Goal: Complete application form: Complete application form

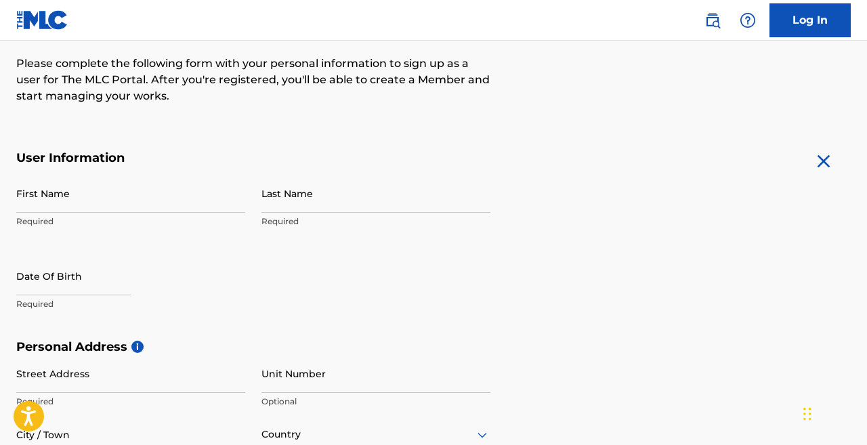
scroll to position [188, 0]
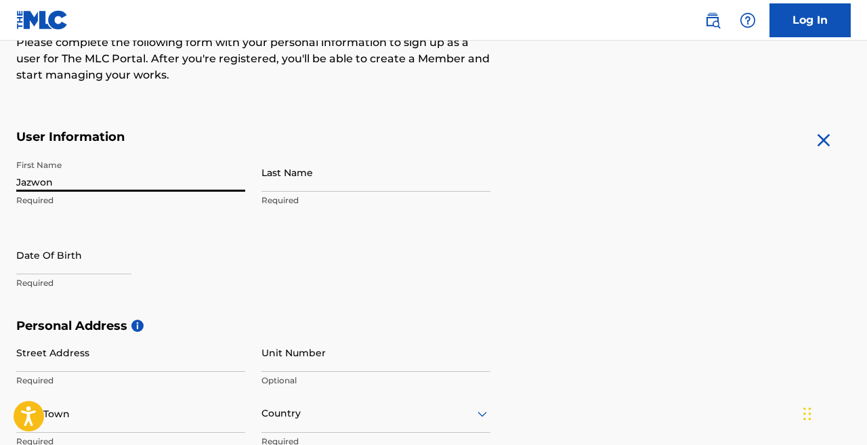
type input "Jazwon"
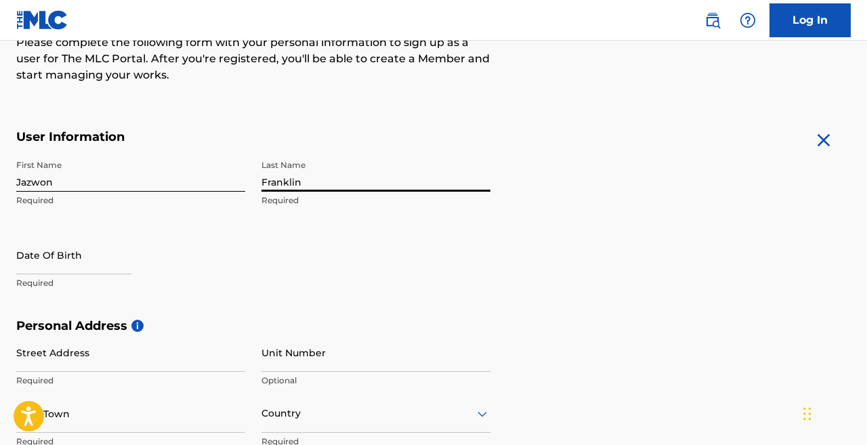
type input "Franklin"
select select "7"
select select "2025"
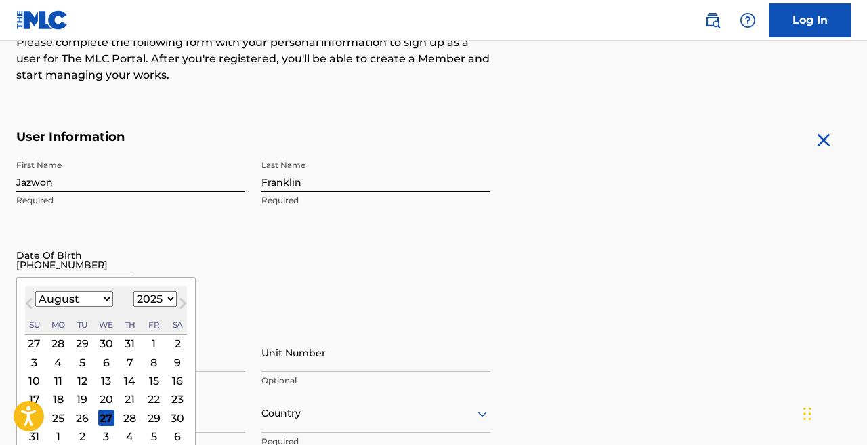
type input "[DATE]"
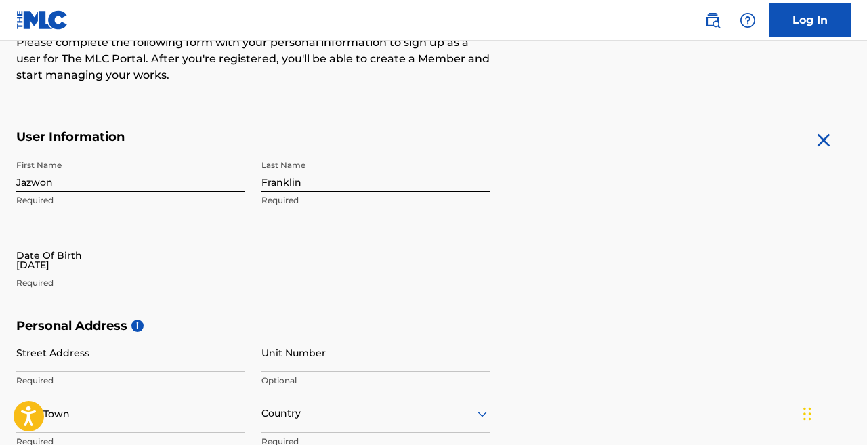
click at [118, 221] on div "First Name Jazwon Required Last Name [PERSON_NAME] Required Date Of Birth [DEMO…" at bounding box center [253, 235] width 474 height 165
select select "7"
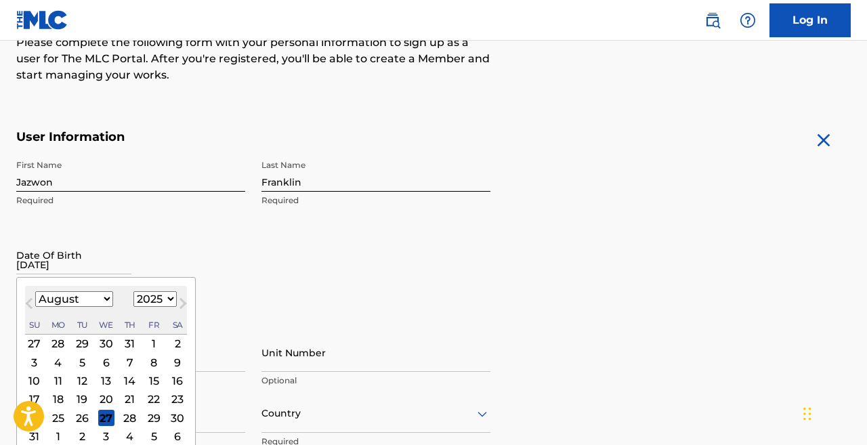
click at [112, 267] on input "[DATE]" at bounding box center [73, 255] width 115 height 39
select select "1987"
select select "8"
click at [38, 382] on div "13" at bounding box center [34, 380] width 16 height 16
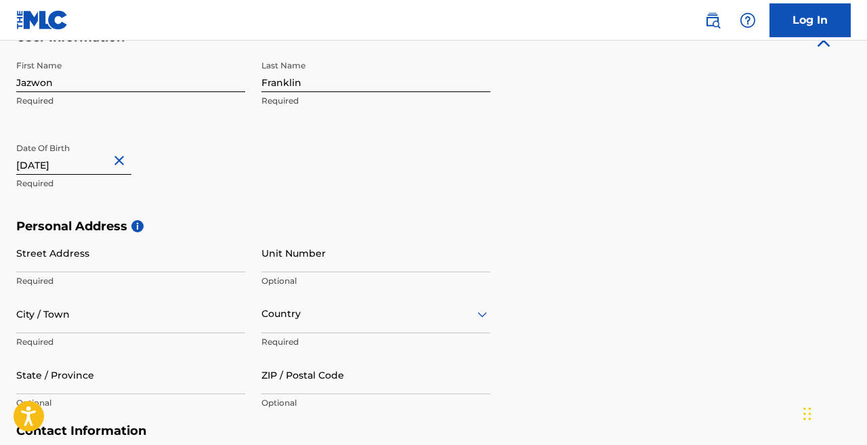
scroll to position [299, 0]
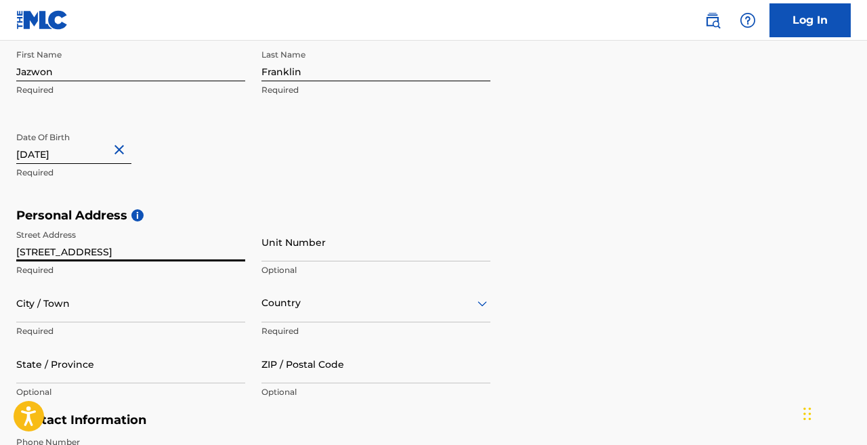
type input "[STREET_ADDRESS]"
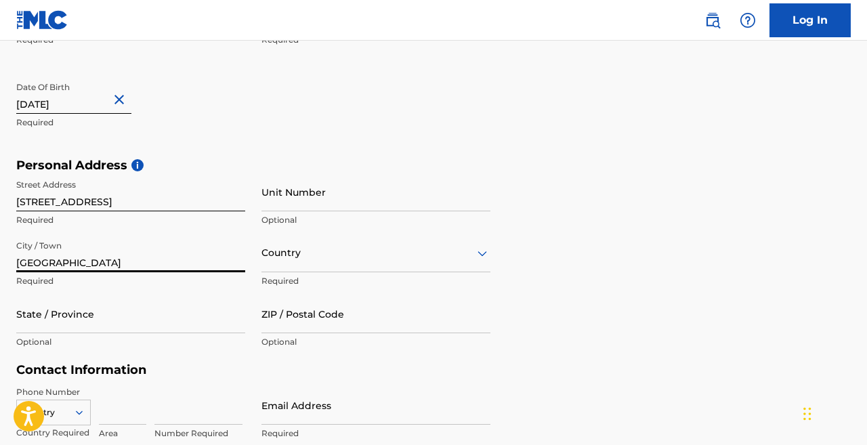
scroll to position [360, 0]
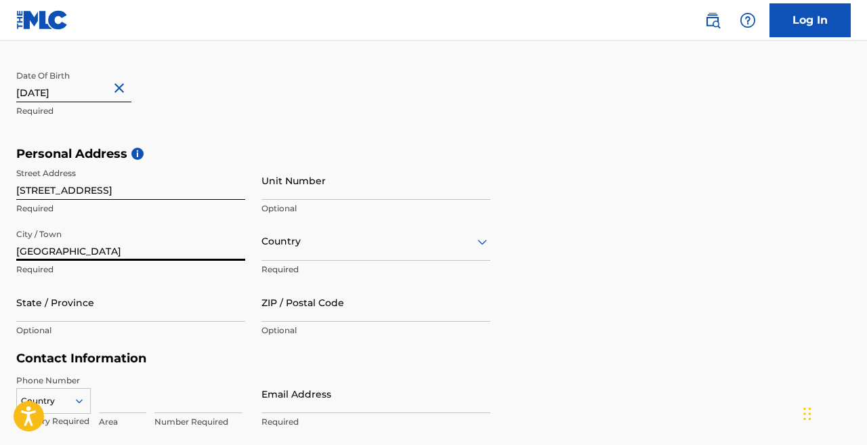
type input "[GEOGRAPHIC_DATA]"
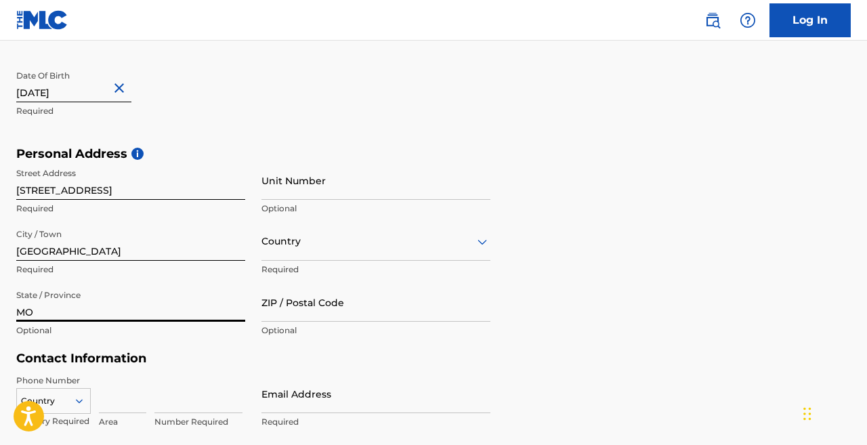
type input "MO"
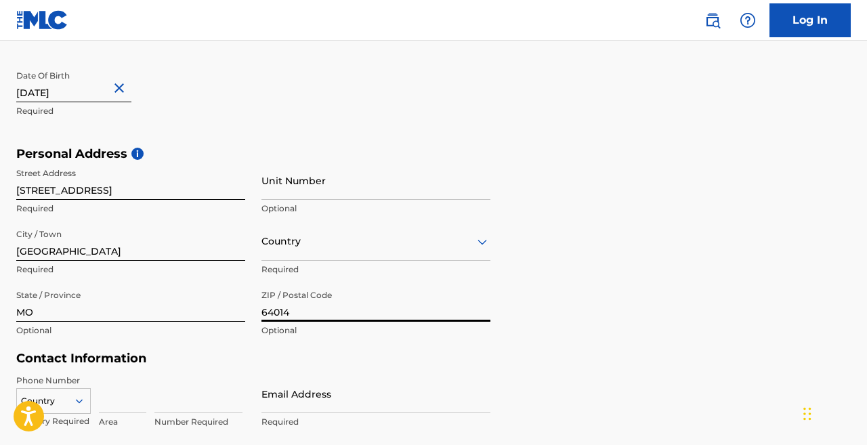
type input "64014"
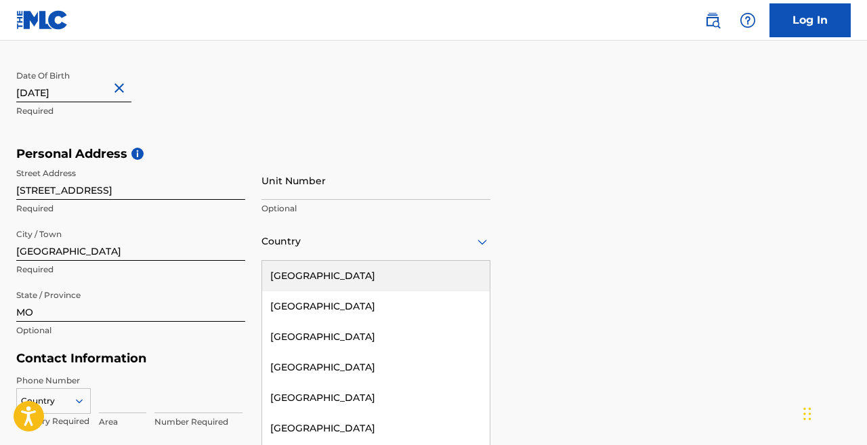
scroll to position [379, 0]
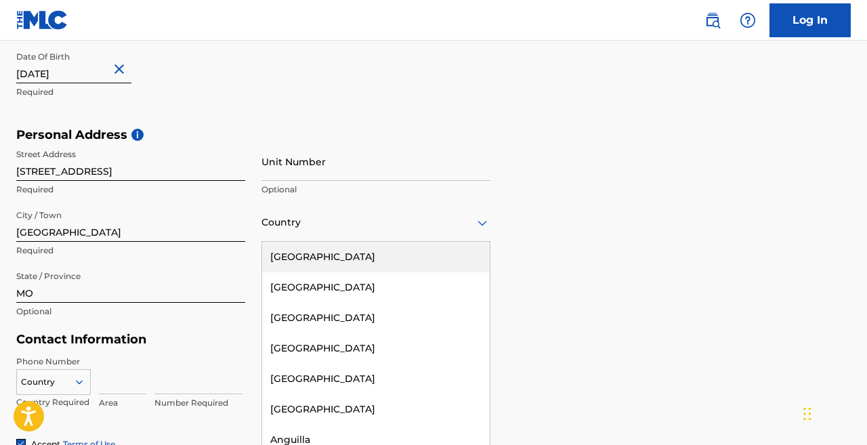
click at [311, 242] on div "[GEOGRAPHIC_DATA], 1 of 223. 223 results available. Use Up and Down to choose o…" at bounding box center [375, 222] width 229 height 39
click at [311, 259] on div "[GEOGRAPHIC_DATA]" at bounding box center [376, 257] width 228 height 30
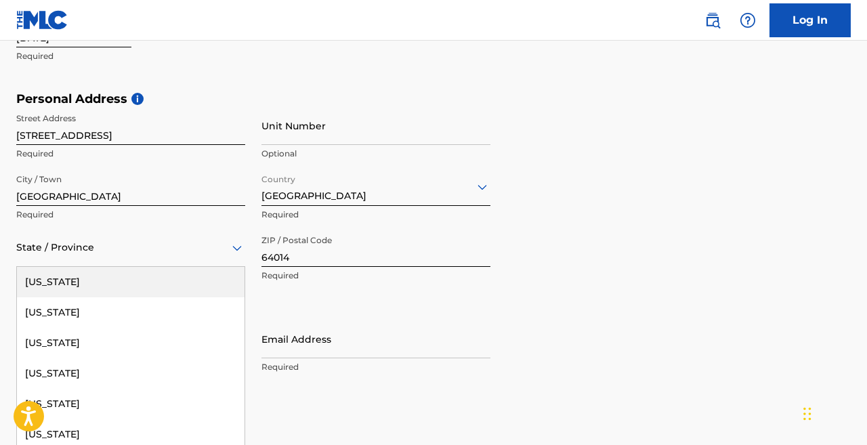
scroll to position [440, 0]
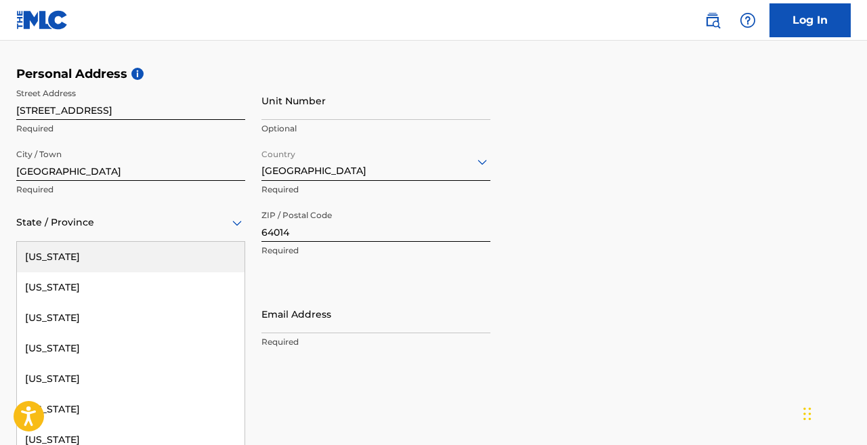
click at [165, 242] on div "[US_STATE], 1 of 57. 57 results available. Use Up and Down to choose options, p…" at bounding box center [130, 222] width 229 height 39
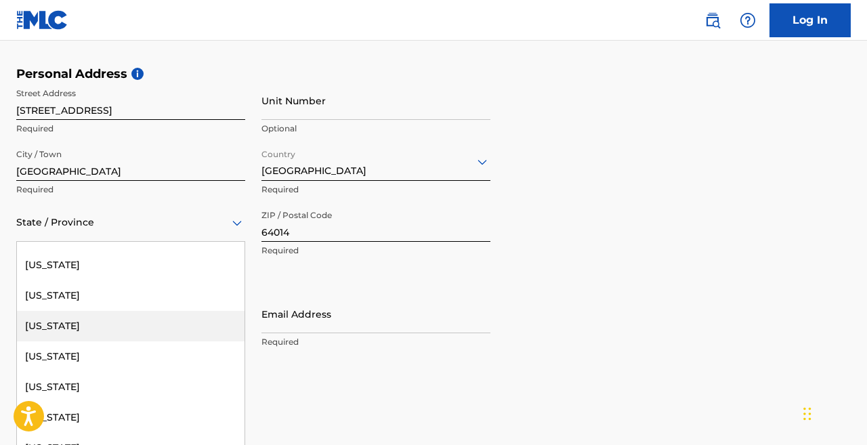
scroll to position [699, 0]
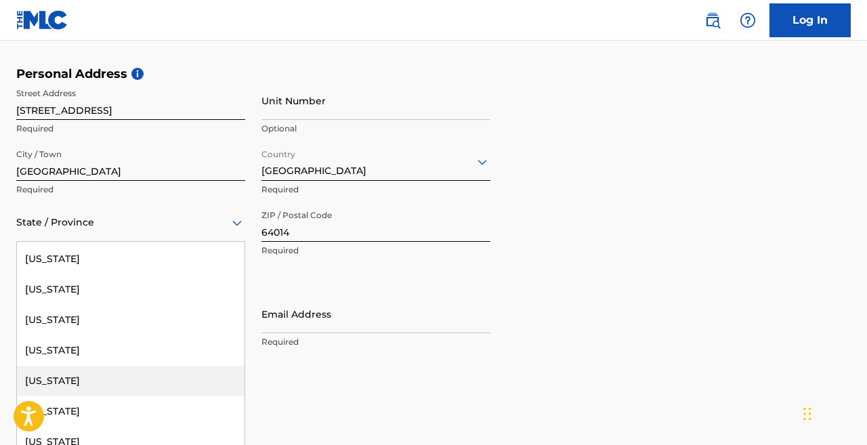
click at [62, 383] on div "[US_STATE]" at bounding box center [131, 381] width 228 height 30
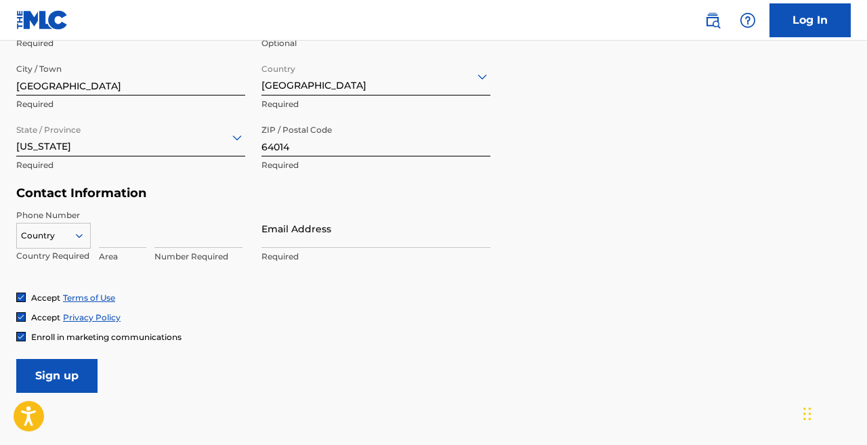
scroll to position [511, 0]
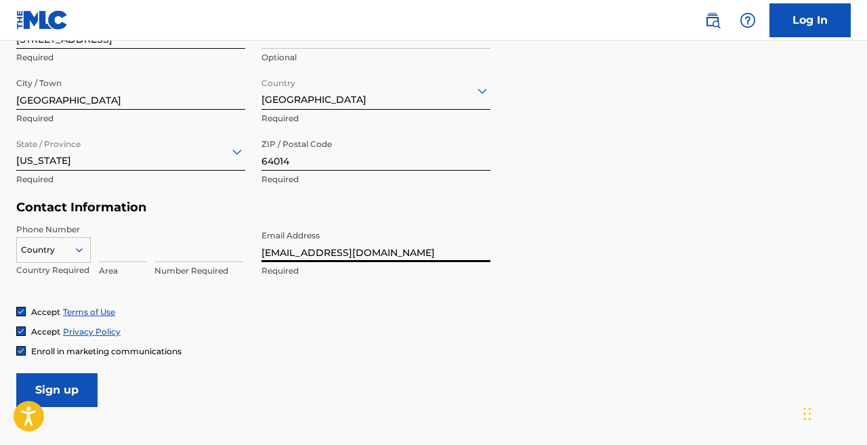
type input "[EMAIL_ADDRESS][DOMAIN_NAME]"
click at [508, 300] on form "User Information First Name Jazwon Required Last Name [PERSON_NAME] Required Da…" at bounding box center [433, 106] width 834 height 601
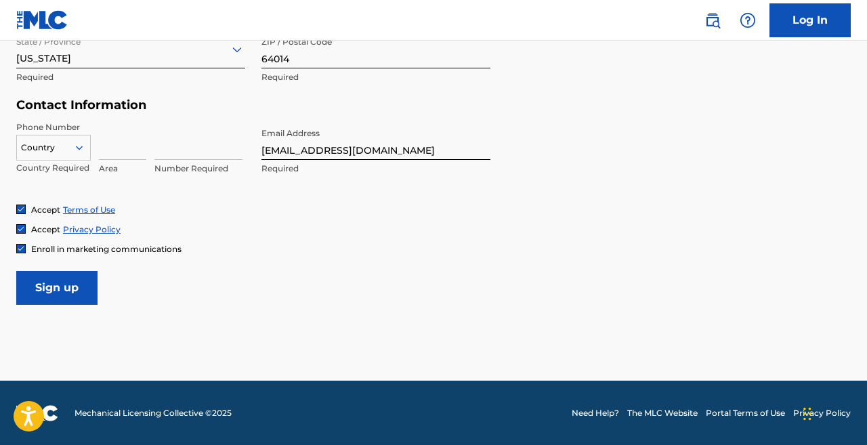
scroll to position [613, 0]
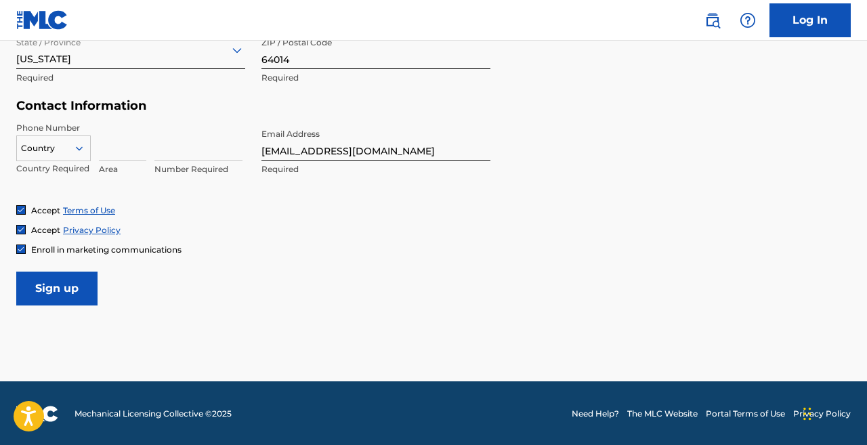
click at [49, 287] on input "Sign up" at bounding box center [56, 289] width 81 height 34
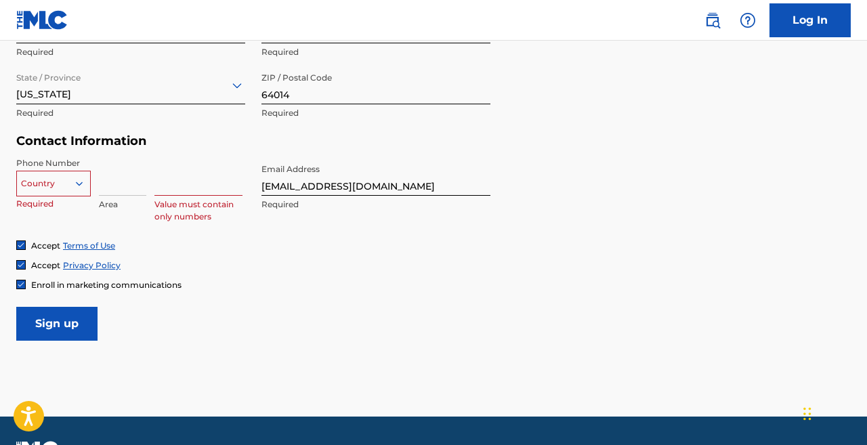
scroll to position [571, 0]
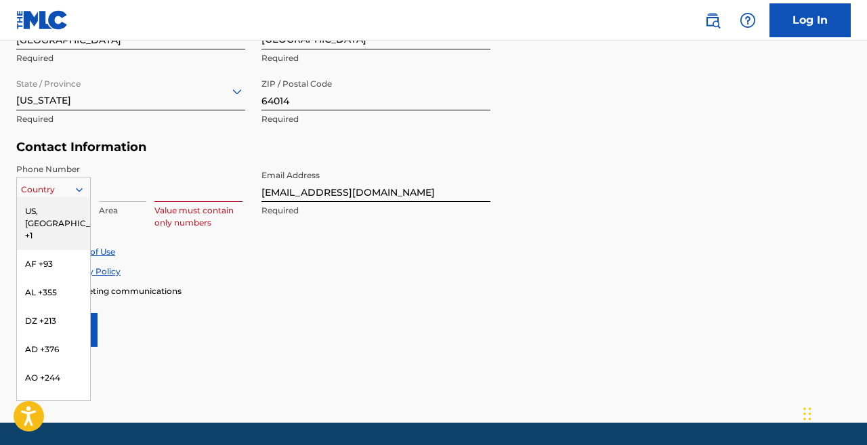
click at [54, 191] on div at bounding box center [53, 189] width 73 height 15
click at [45, 210] on div "US, [GEOGRAPHIC_DATA] +1" at bounding box center [53, 223] width 73 height 53
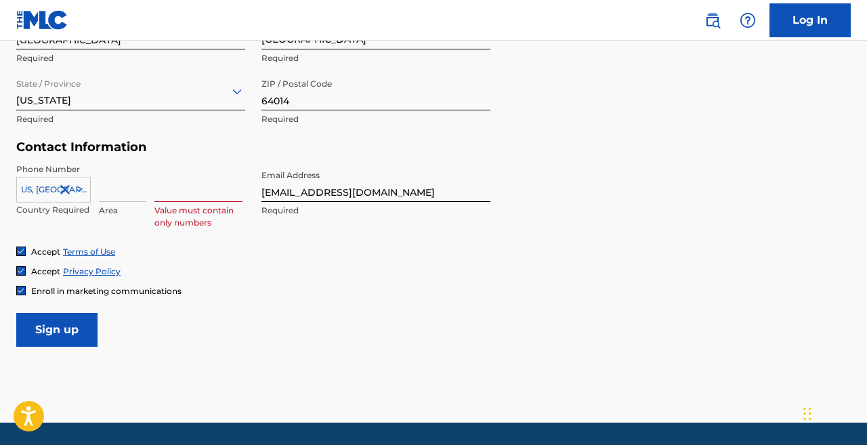
click at [105, 192] on input at bounding box center [122, 182] width 47 height 39
type input "314"
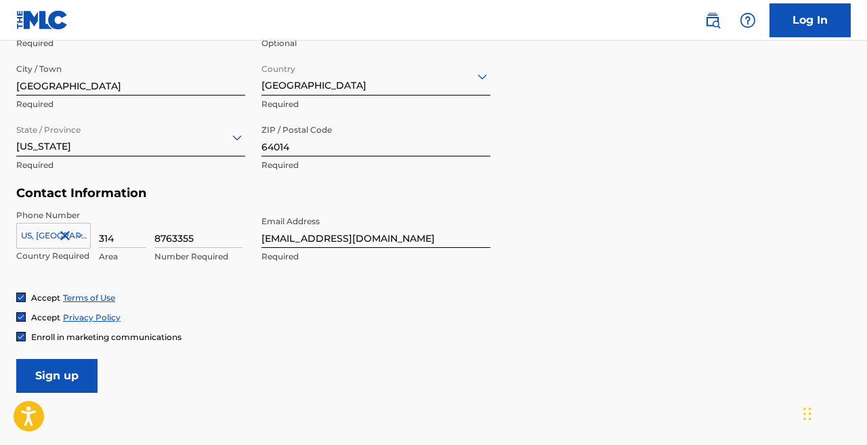
scroll to position [523, 0]
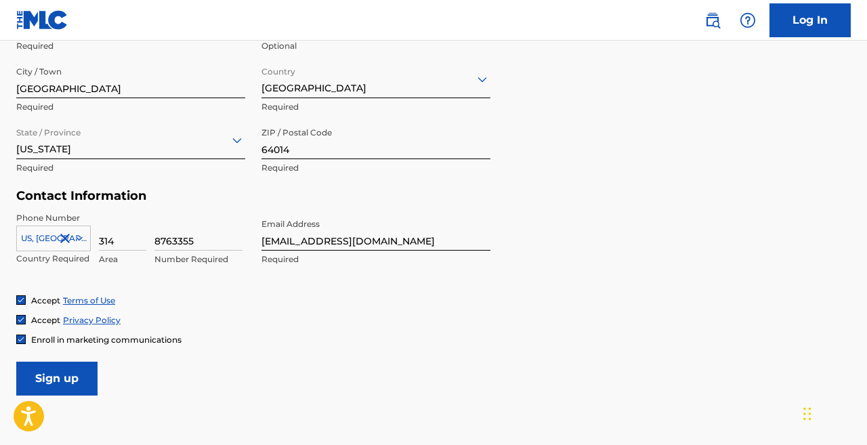
type input "8763355"
click at [63, 374] on input "Sign up" at bounding box center [56, 379] width 81 height 34
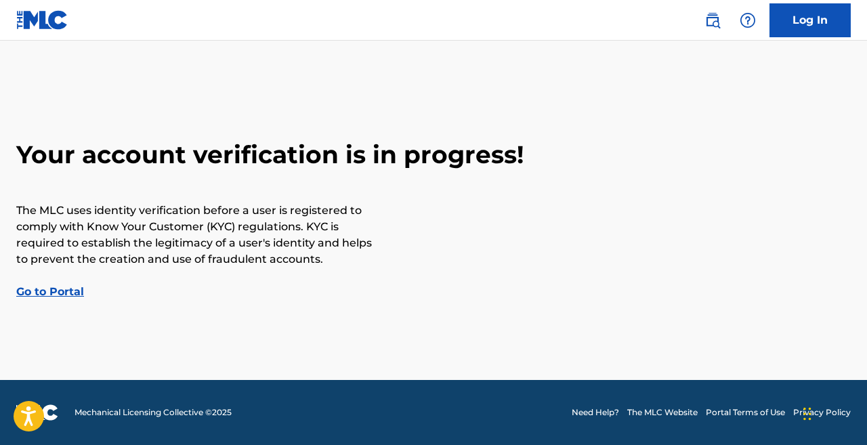
click at [59, 295] on link "Go to Portal" at bounding box center [50, 291] width 68 height 13
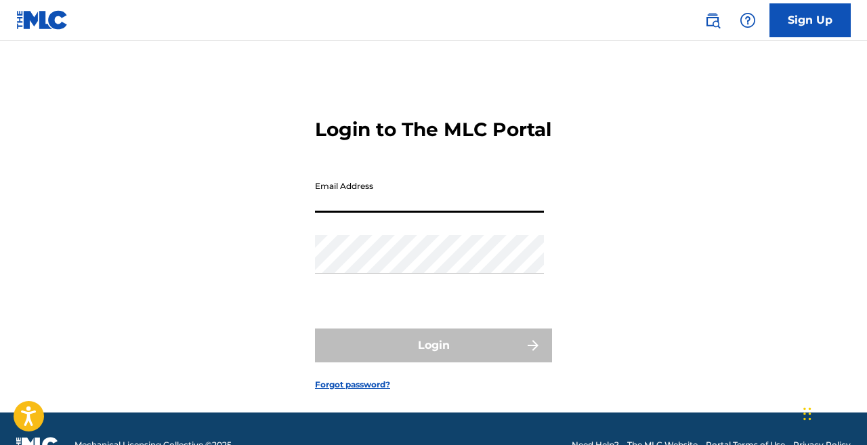
type input "[EMAIL_ADDRESS][DOMAIN_NAME]"
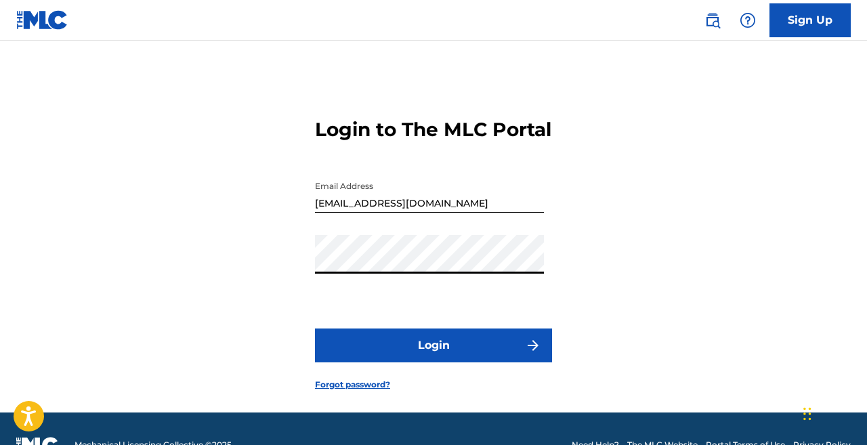
click at [440, 362] on button "Login" at bounding box center [433, 345] width 237 height 34
click at [393, 362] on button "Login" at bounding box center [433, 345] width 237 height 34
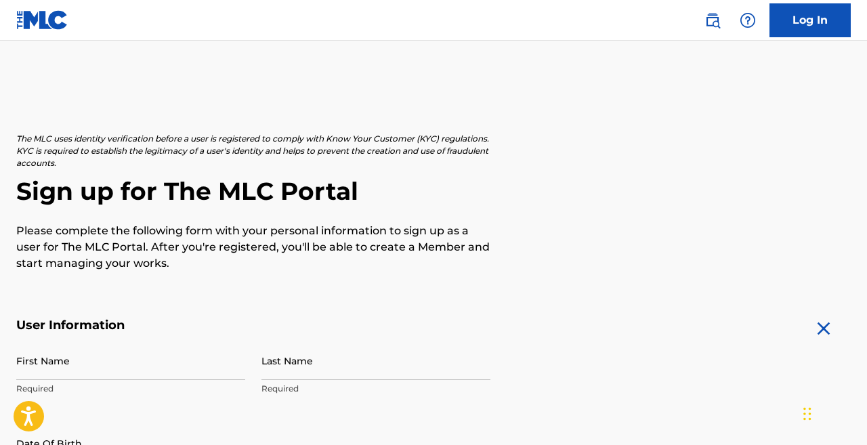
scroll to position [523, 0]
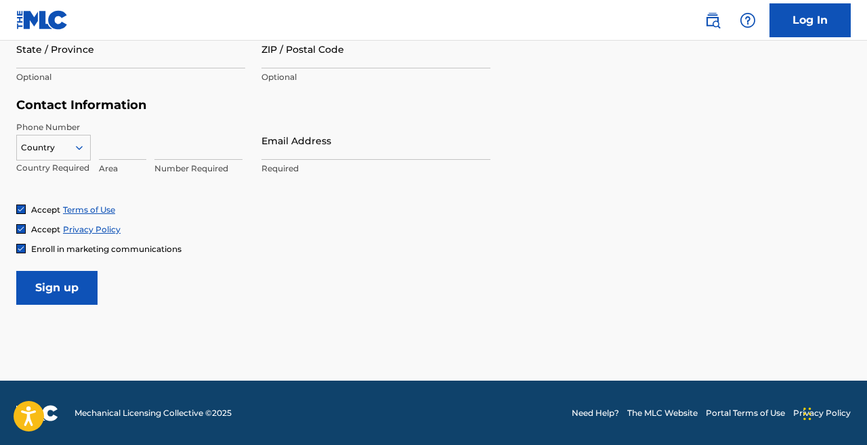
scroll to position [613, 0]
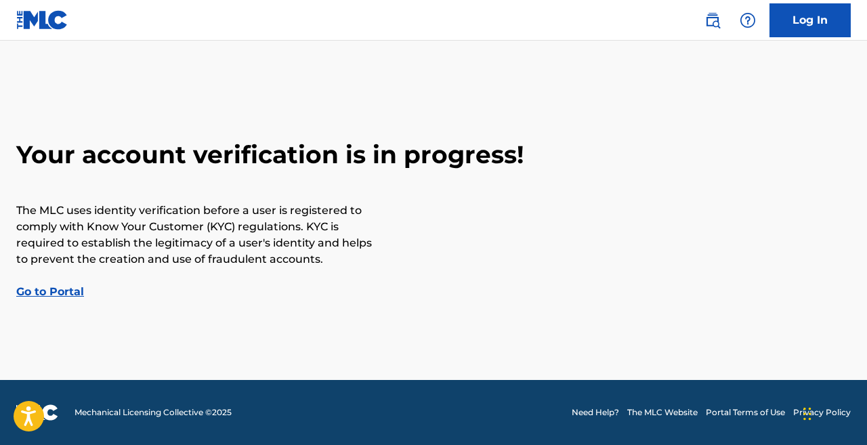
click at [36, 295] on link "Go to Portal" at bounding box center [50, 291] width 68 height 13
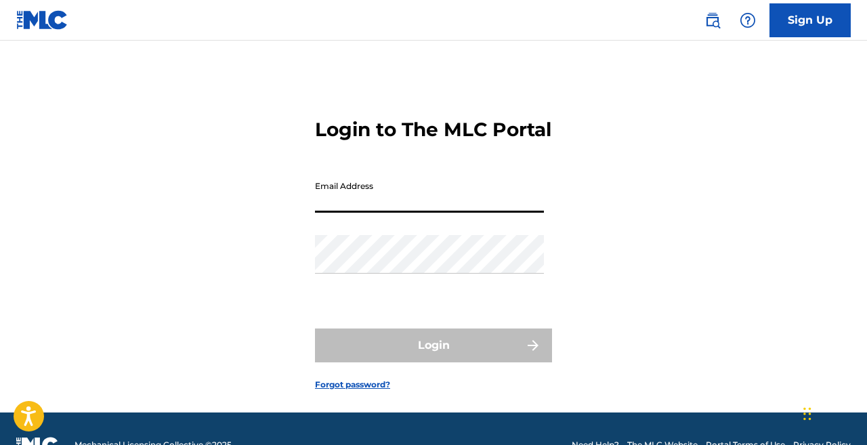
type input "[EMAIL_ADDRESS][DOMAIN_NAME]"
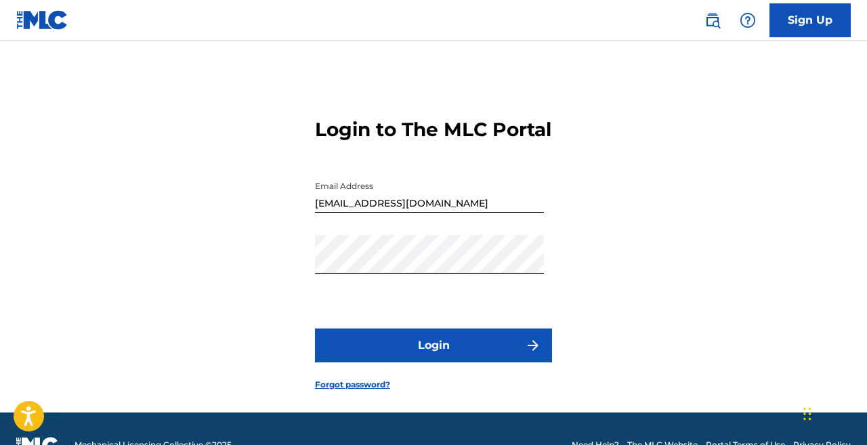
click at [393, 362] on button "Login" at bounding box center [433, 345] width 237 height 34
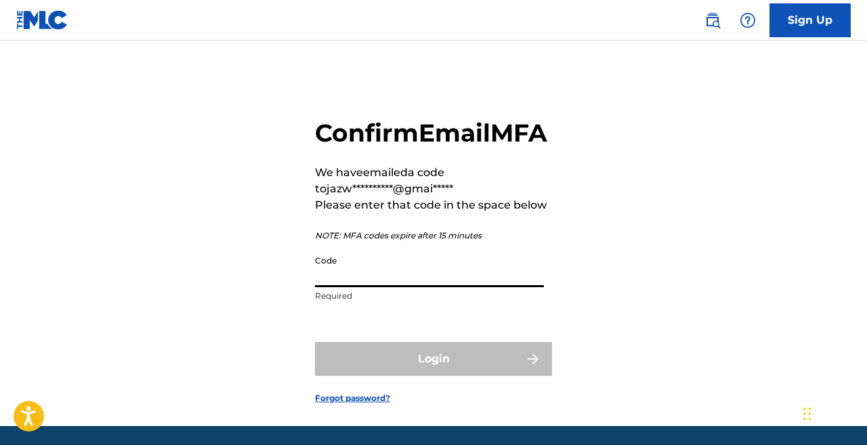
click at [387, 287] on input "Code" at bounding box center [429, 267] width 229 height 39
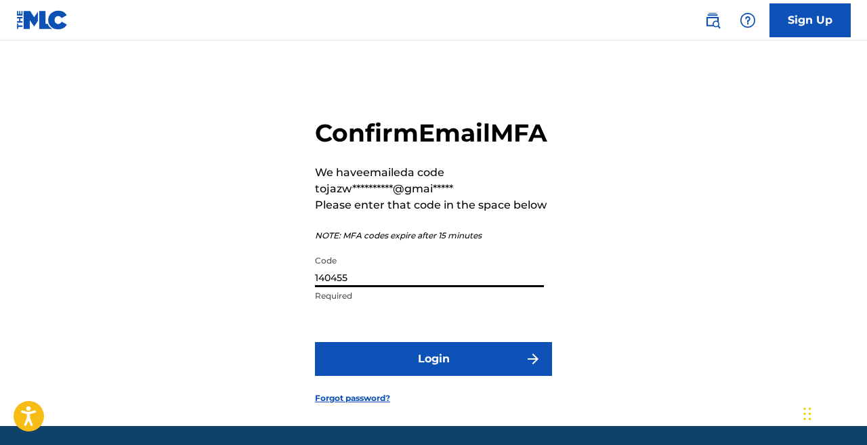
type input "140455"
click at [411, 376] on button "Login" at bounding box center [433, 359] width 237 height 34
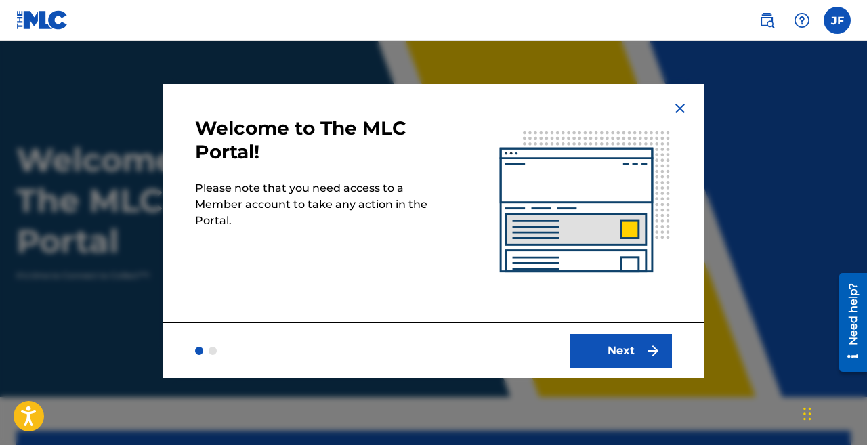
click at [607, 349] on button "Next" at bounding box center [621, 351] width 102 height 34
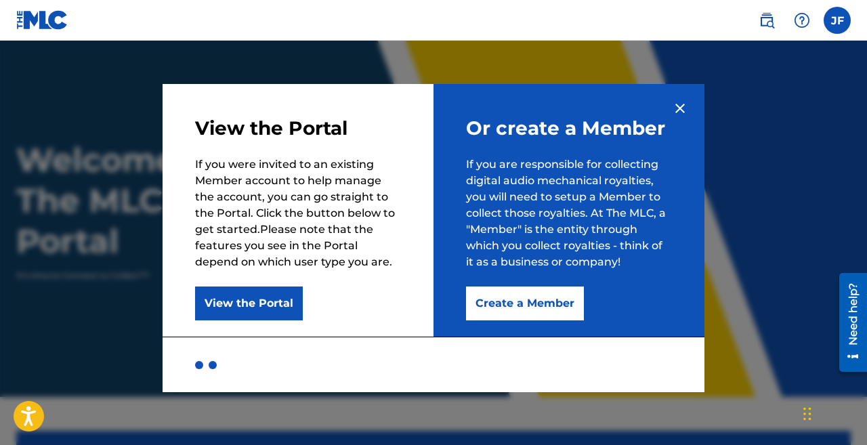
click at [502, 303] on button "Create a Member" at bounding box center [525, 303] width 118 height 34
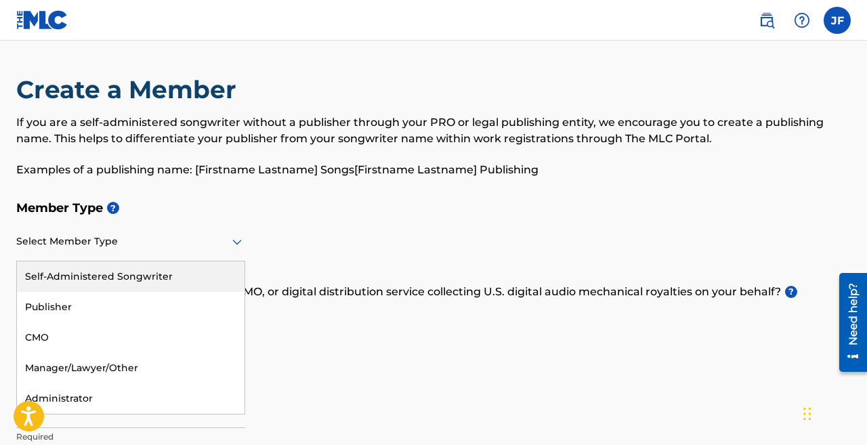
click at [235, 240] on icon at bounding box center [236, 242] width 9 height 5
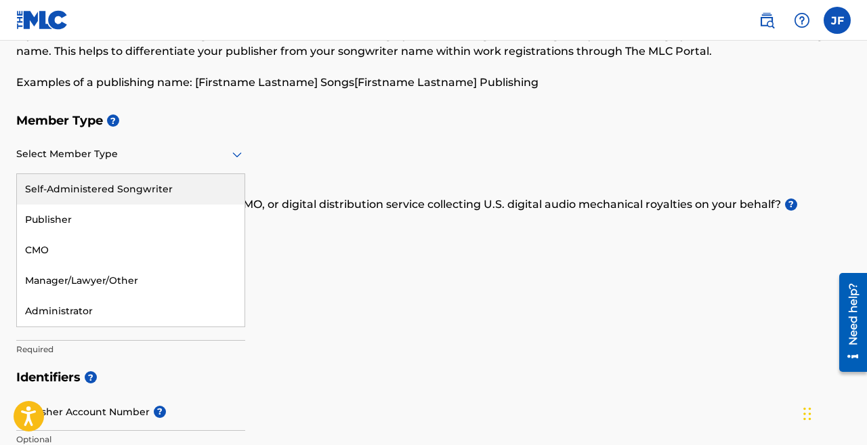
scroll to position [90, 0]
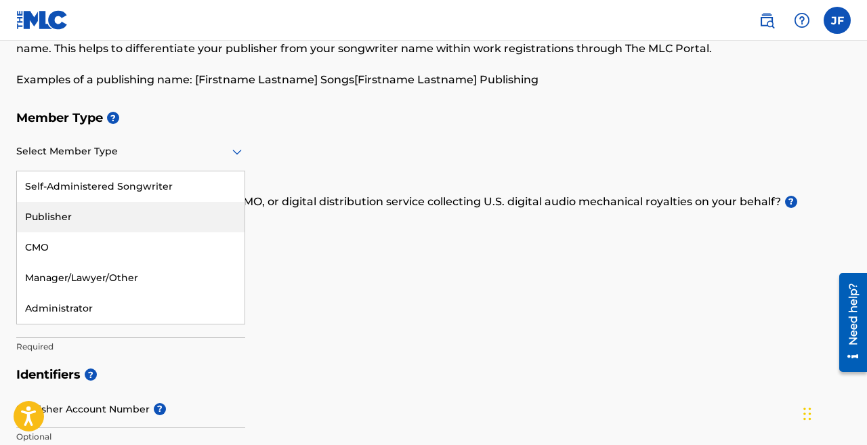
click at [150, 213] on div "Publisher" at bounding box center [131, 217] width 228 height 30
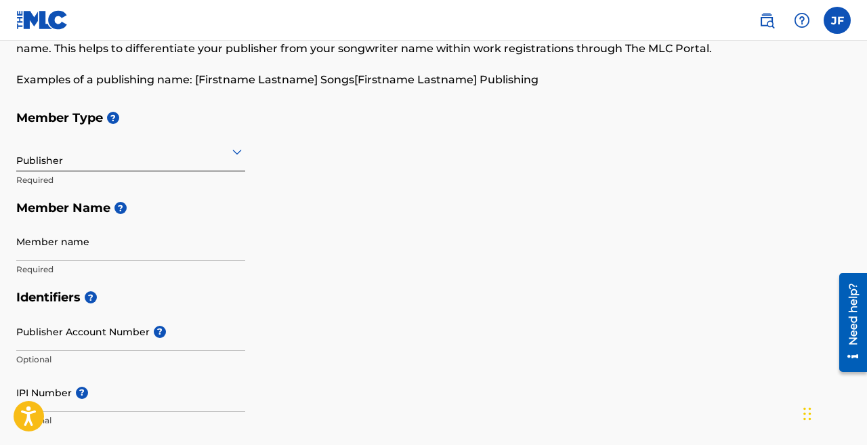
scroll to position [110, 0]
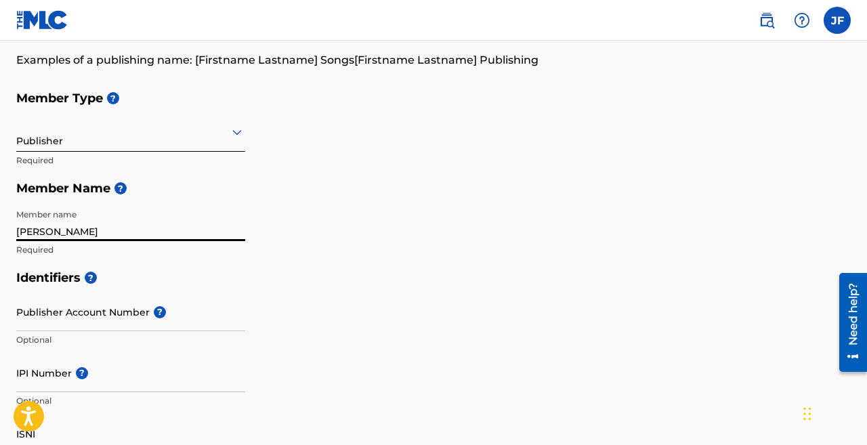
type input "[PERSON_NAME]"
click at [197, 197] on h5 "Member Name ?" at bounding box center [433, 188] width 834 height 29
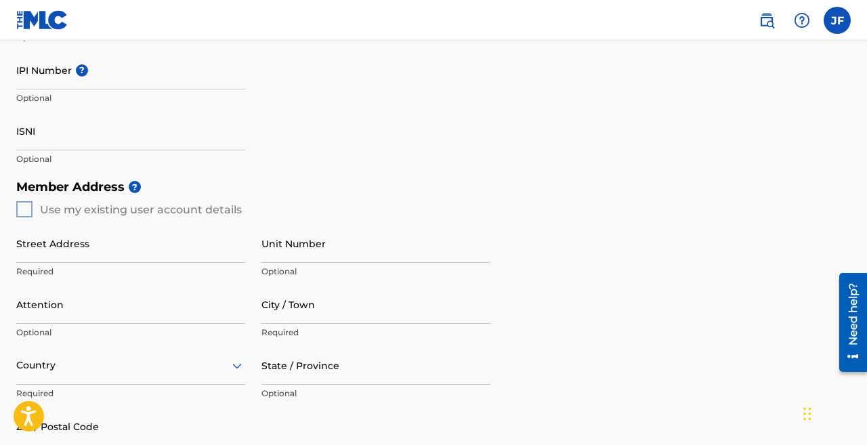
scroll to position [416, 0]
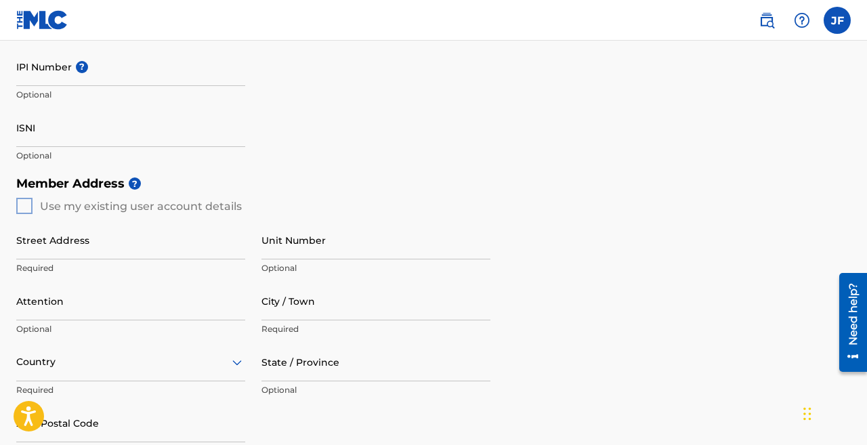
click at [22, 204] on div "Member Address ? Use my existing user account details Street Address Required U…" at bounding box center [433, 323] width 834 height 309
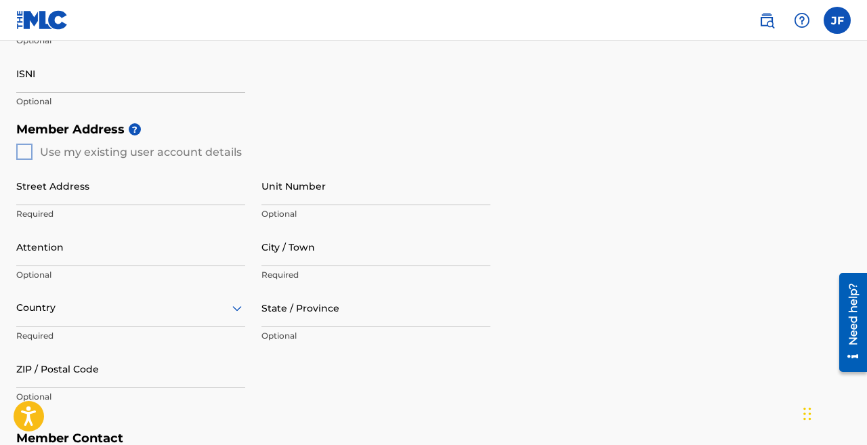
scroll to position [480, 0]
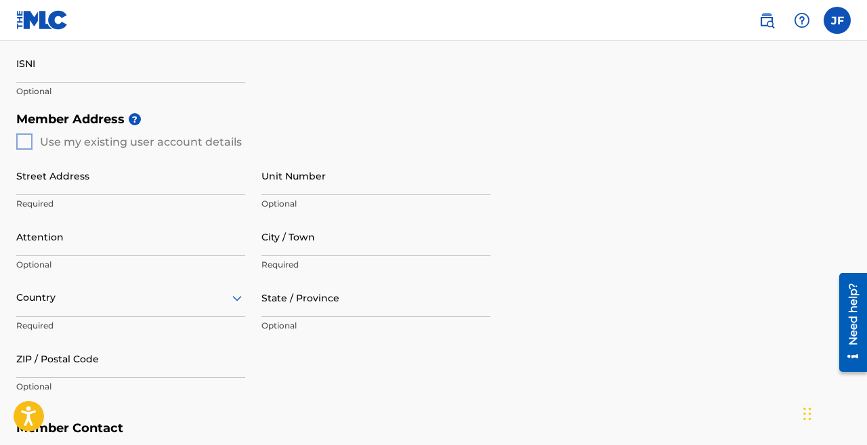
click at [23, 140] on div "Member Address ? Use my existing user account details Street Address Required U…" at bounding box center [433, 259] width 834 height 309
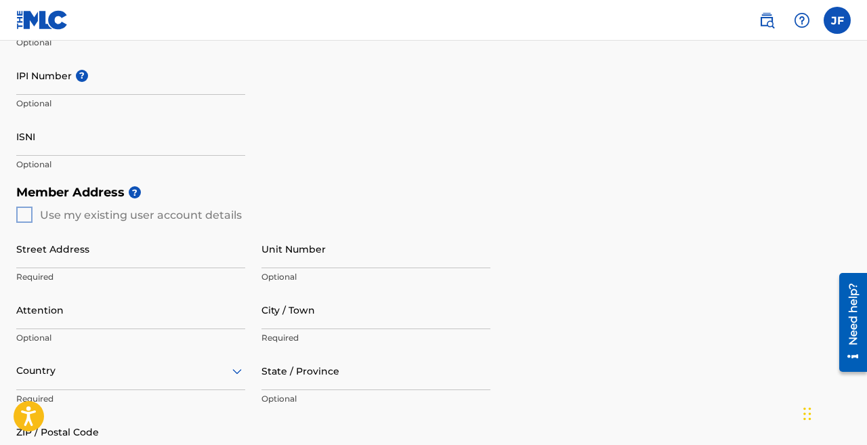
scroll to position [400, 0]
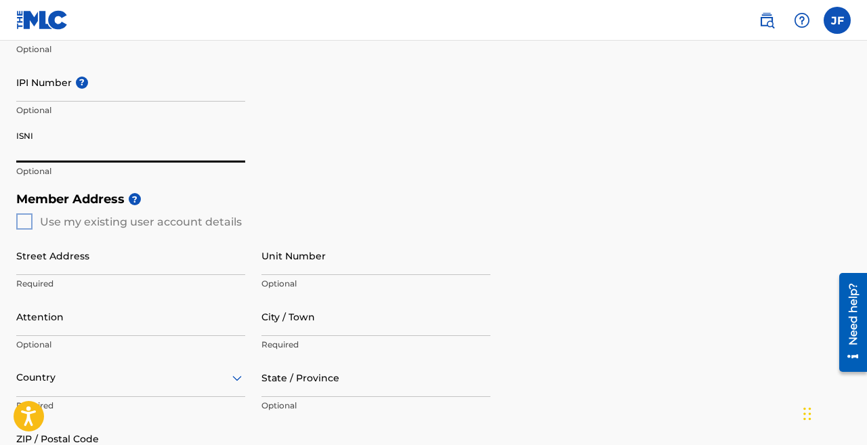
click at [47, 146] on input "ISNI" at bounding box center [130, 143] width 229 height 39
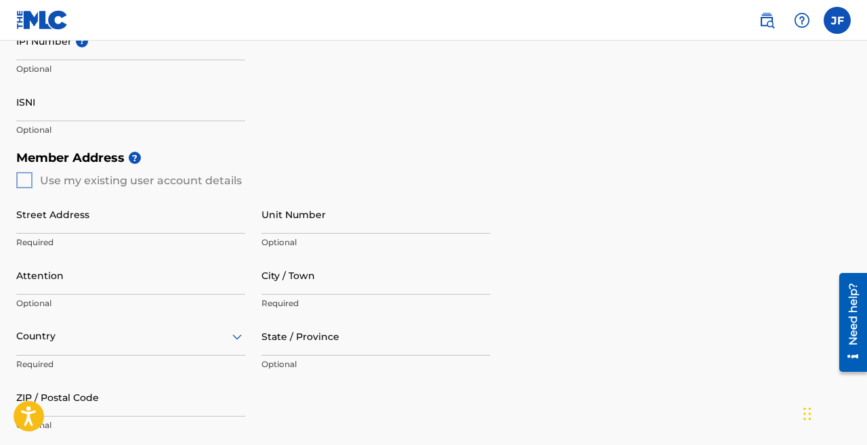
scroll to position [460, 0]
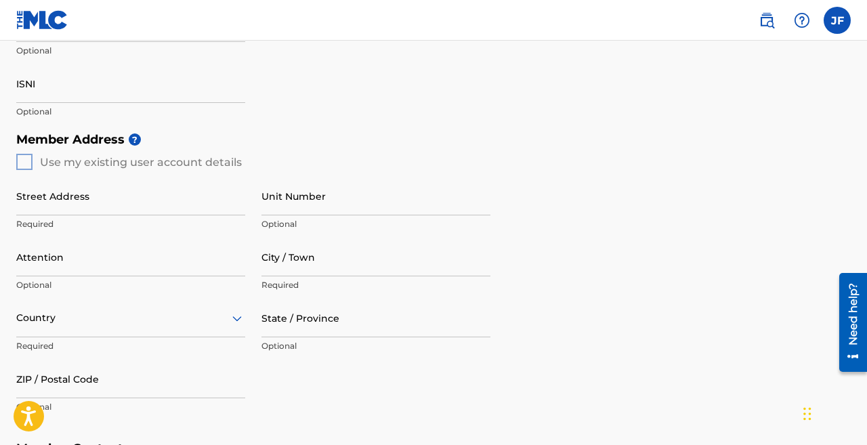
click at [24, 160] on div "Member Address ? Use my existing user account details Street Address Required U…" at bounding box center [433, 279] width 834 height 309
type input "[STREET_ADDRESS]"
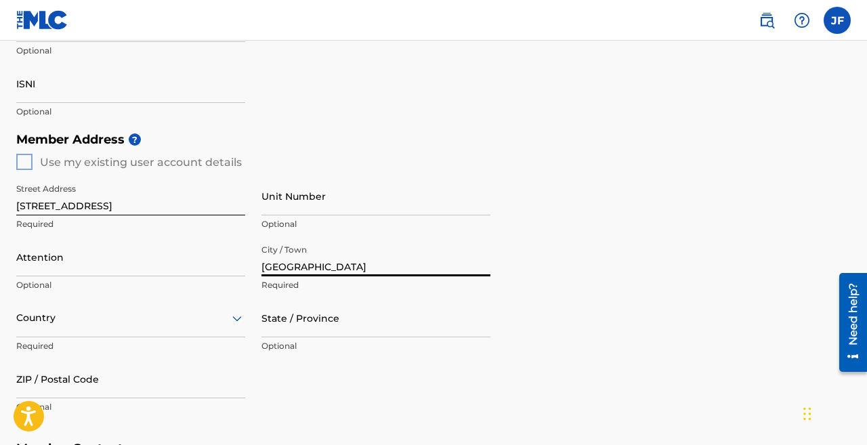
scroll to position [509, 0]
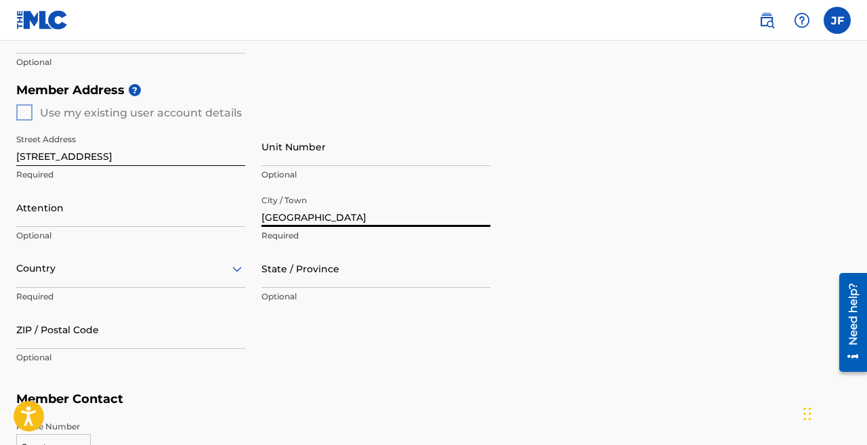
type input "[GEOGRAPHIC_DATA]"
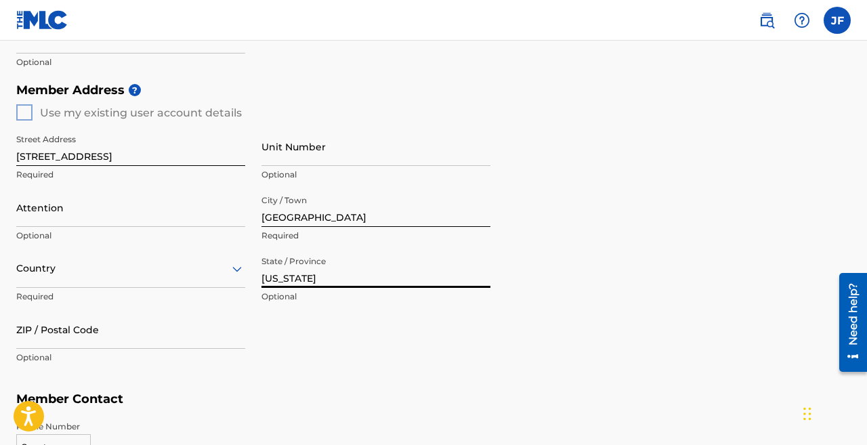
type input "[US_STATE]"
click at [196, 270] on div "Country" at bounding box center [130, 268] width 229 height 39
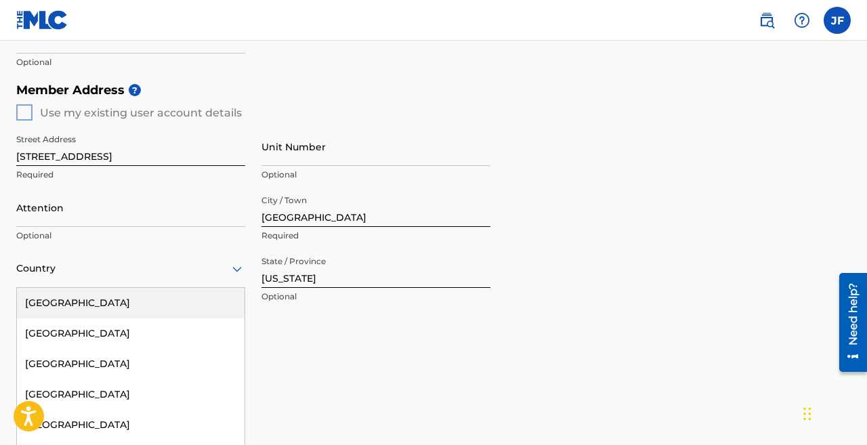
scroll to position [555, 0]
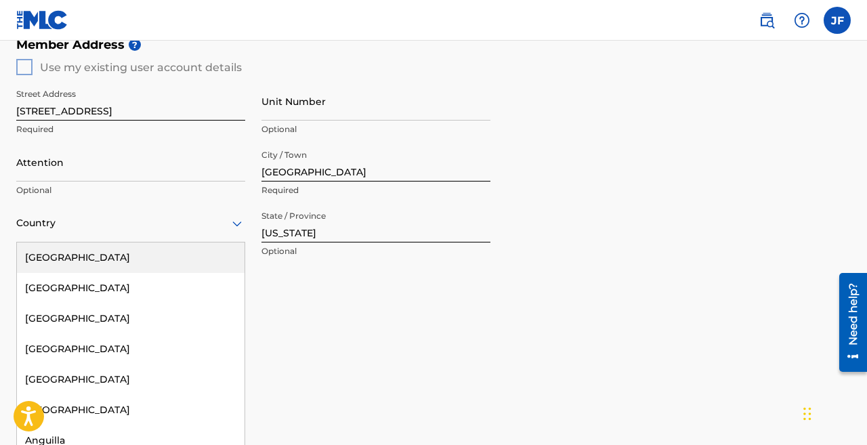
click at [144, 258] on div "[GEOGRAPHIC_DATA]" at bounding box center [131, 257] width 228 height 30
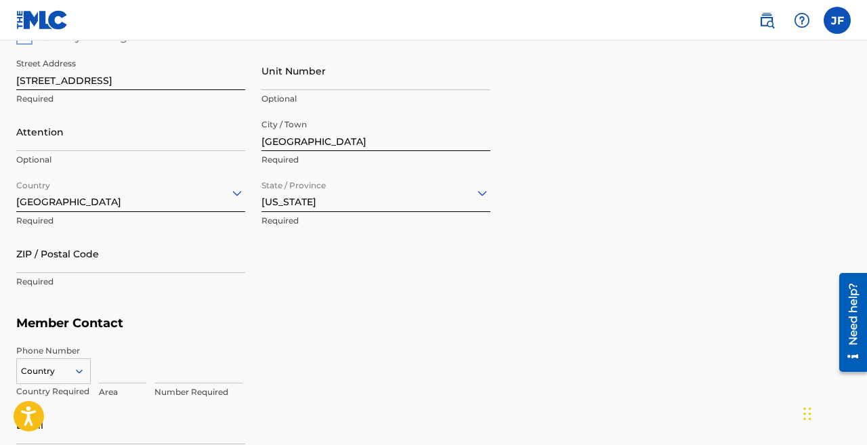
scroll to position [588, 0]
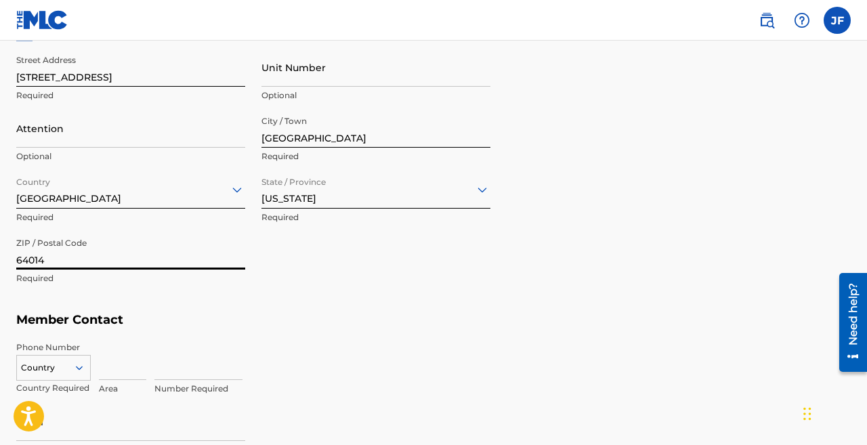
type input "64014"
click at [240, 292] on div "Street Address [STREET_ADDRESS] Required Unit Number Optional Attention Optiona…" at bounding box center [253, 169] width 474 height 257
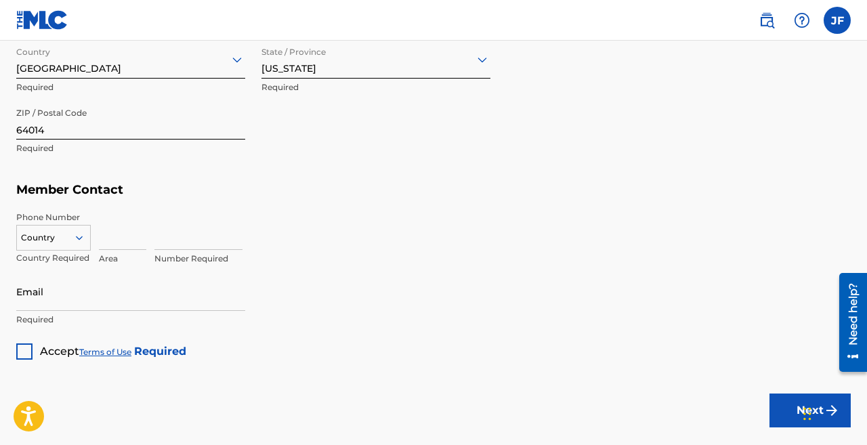
scroll to position [722, 0]
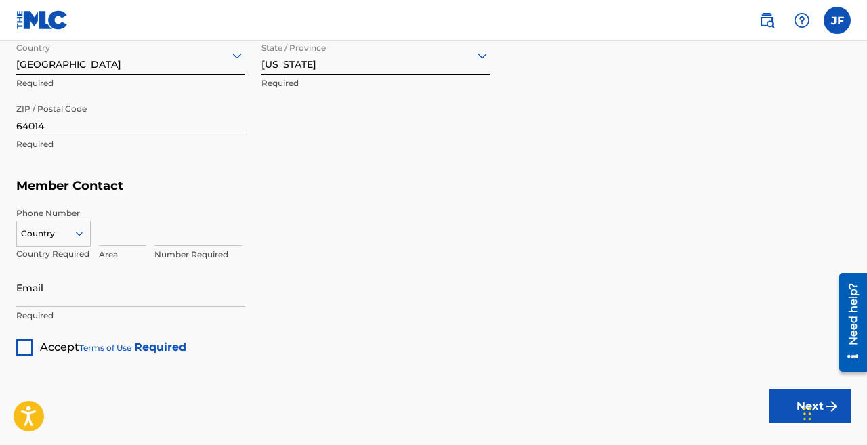
click at [113, 234] on input at bounding box center [122, 226] width 47 height 39
type input "314"
click at [142, 240] on input "3143793588" at bounding box center [122, 226] width 47 height 39
type input "314"
click at [174, 222] on input at bounding box center [198, 226] width 88 height 39
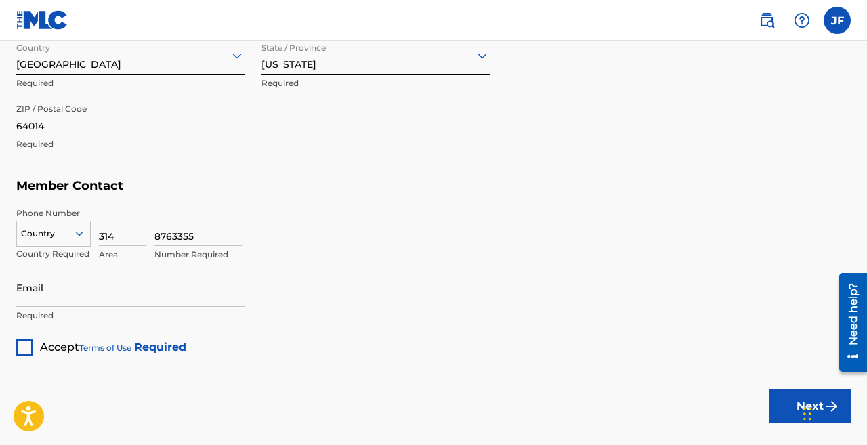
type input "8763355"
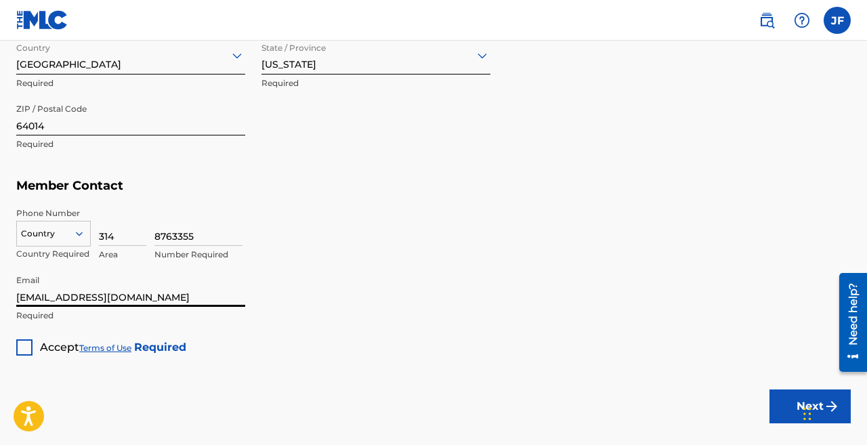
type input "[EMAIL_ADDRESS][DOMAIN_NAME]"
click at [24, 346] on div at bounding box center [24, 347] width 16 height 16
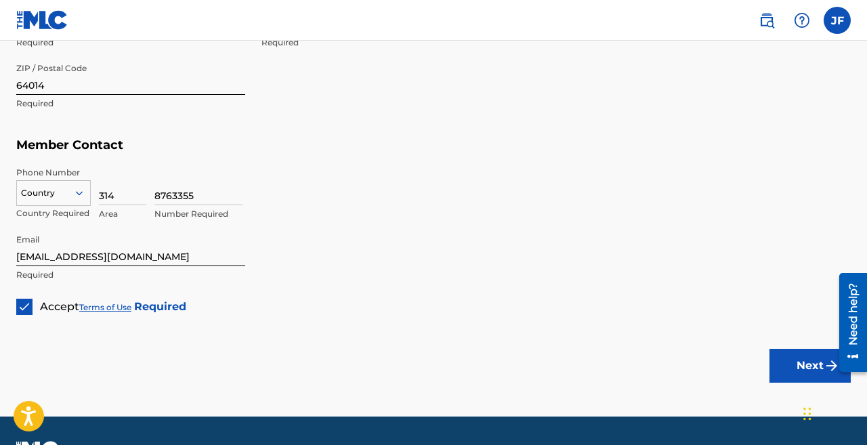
scroll to position [767, 0]
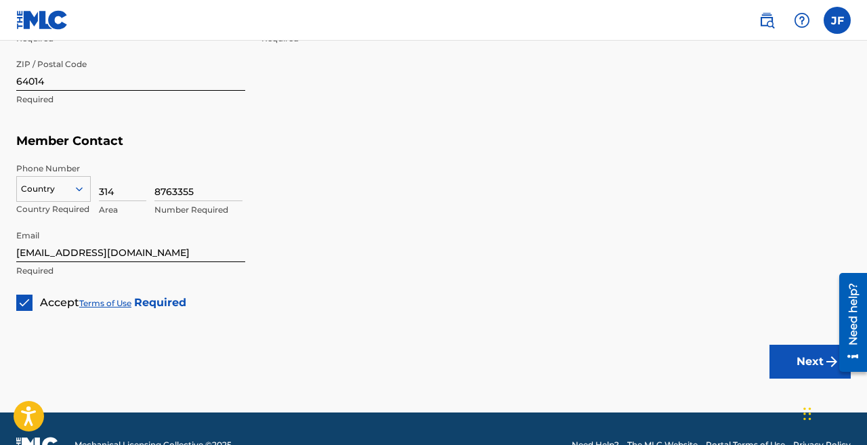
click at [806, 358] on button "Next" at bounding box center [809, 362] width 81 height 34
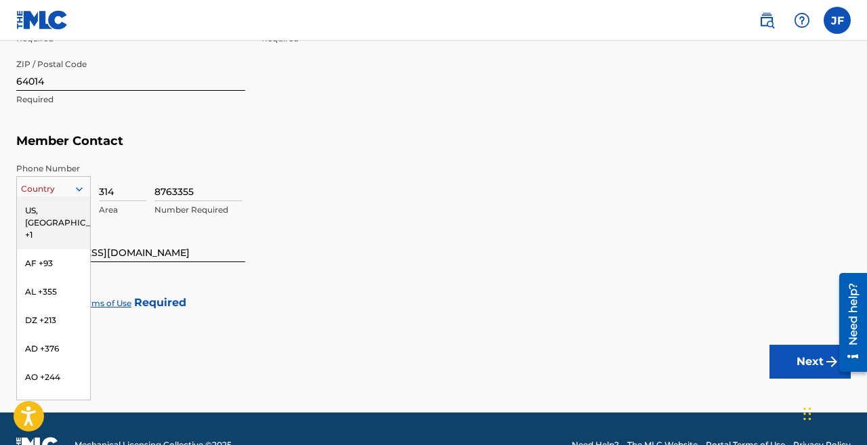
click at [68, 188] on div at bounding box center [53, 188] width 73 height 15
click at [47, 213] on div "US, [GEOGRAPHIC_DATA] +1" at bounding box center [53, 222] width 73 height 53
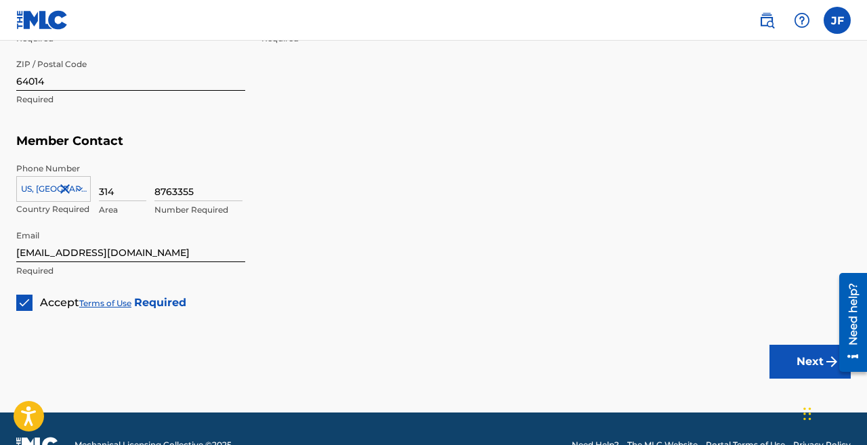
click at [796, 364] on button "Next" at bounding box center [809, 362] width 81 height 34
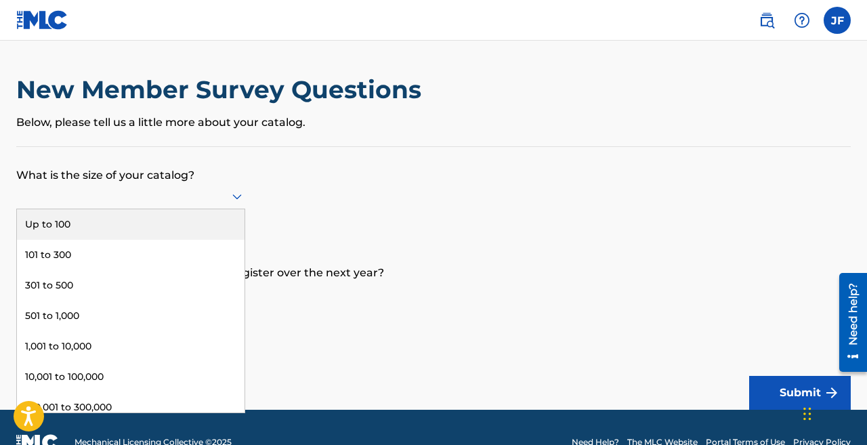
click at [228, 197] on div at bounding box center [130, 196] width 229 height 17
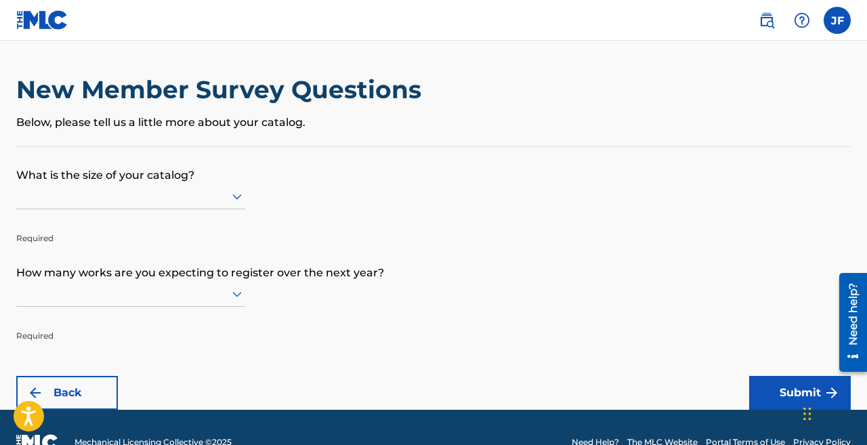
click at [323, 154] on p "What is the size of your catalog?" at bounding box center [433, 165] width 834 height 37
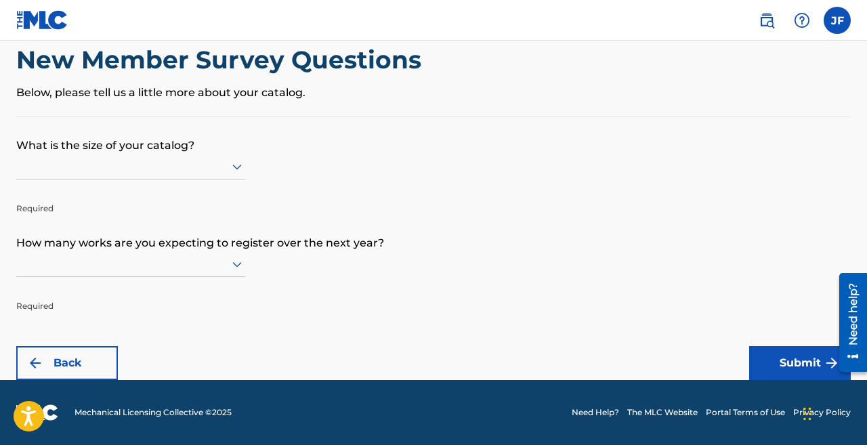
scroll to position [30, 0]
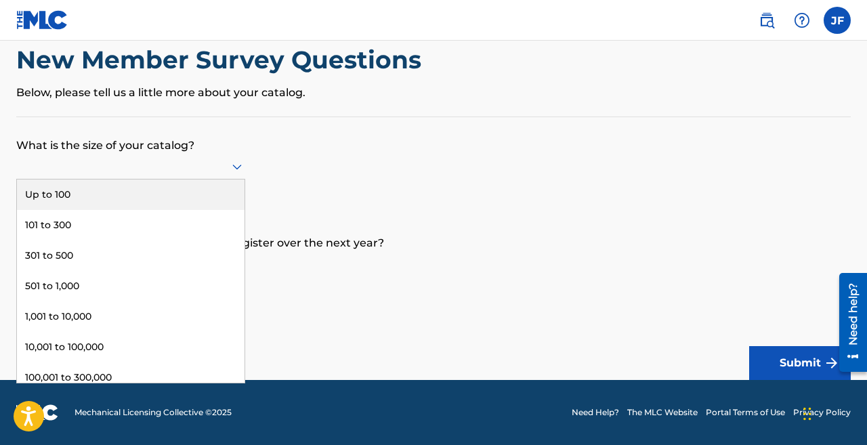
click at [228, 168] on div at bounding box center [130, 166] width 229 height 17
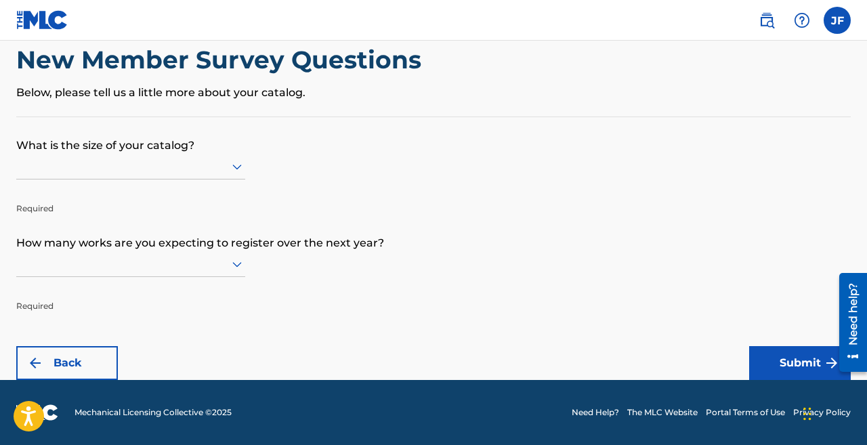
click at [192, 179] on div at bounding box center [130, 167] width 229 height 26
click at [242, 272] on icon at bounding box center [237, 264] width 16 height 16
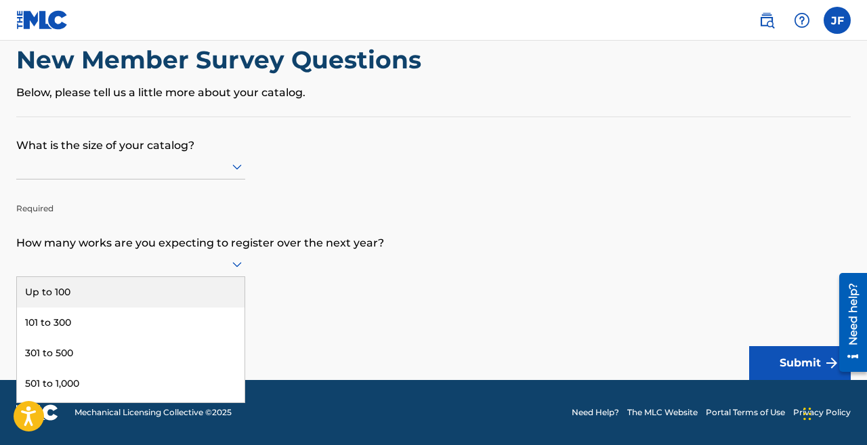
click at [228, 277] on div at bounding box center [130, 264] width 229 height 26
click at [236, 272] on icon at bounding box center [237, 264] width 16 height 16
click at [208, 307] on div "Up to 100" at bounding box center [131, 292] width 228 height 30
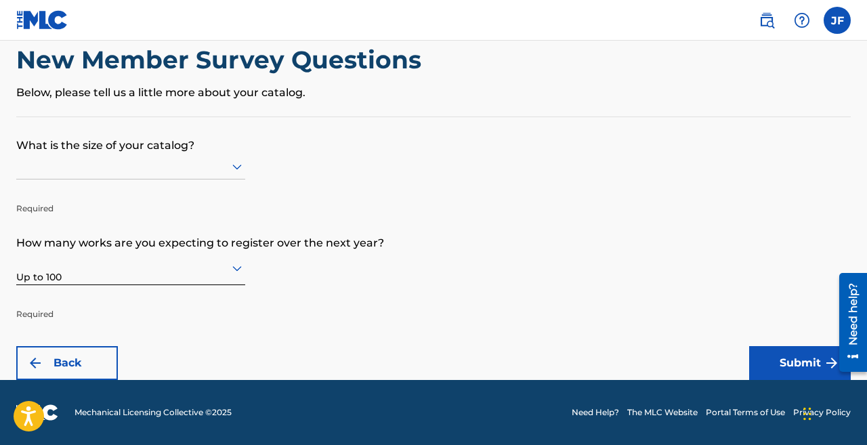
click at [794, 360] on button "Submit" at bounding box center [800, 363] width 102 height 34
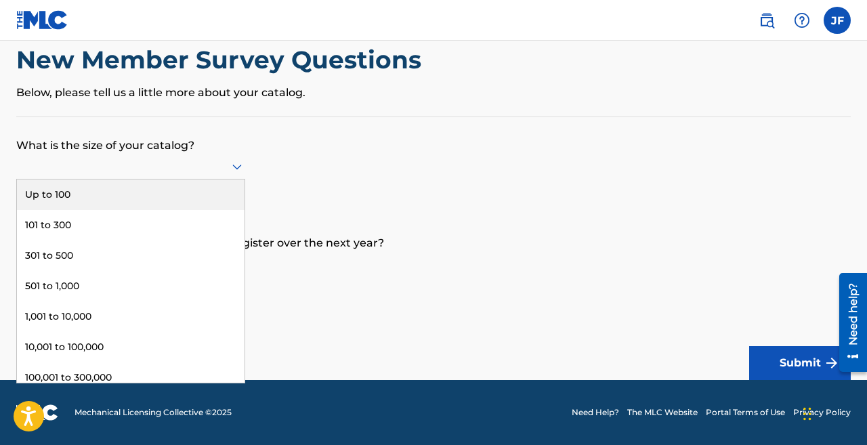
click at [199, 175] on div at bounding box center [130, 166] width 229 height 17
click at [131, 197] on div "Up to 100" at bounding box center [131, 194] width 228 height 30
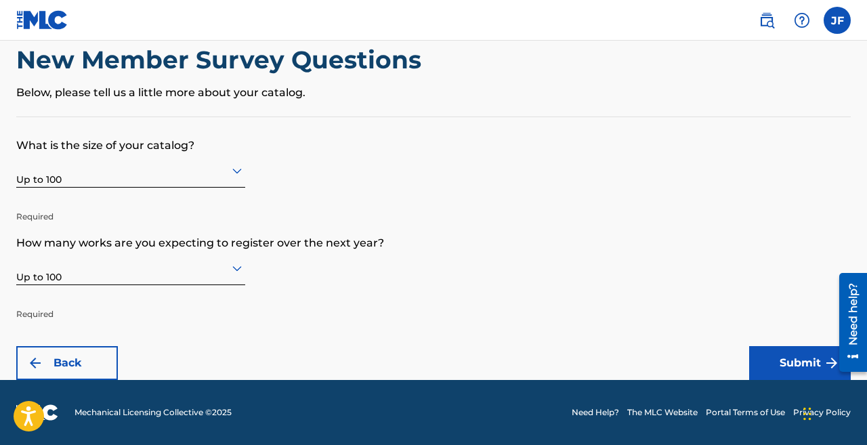
click at [808, 362] on button "Submit" at bounding box center [800, 363] width 102 height 34
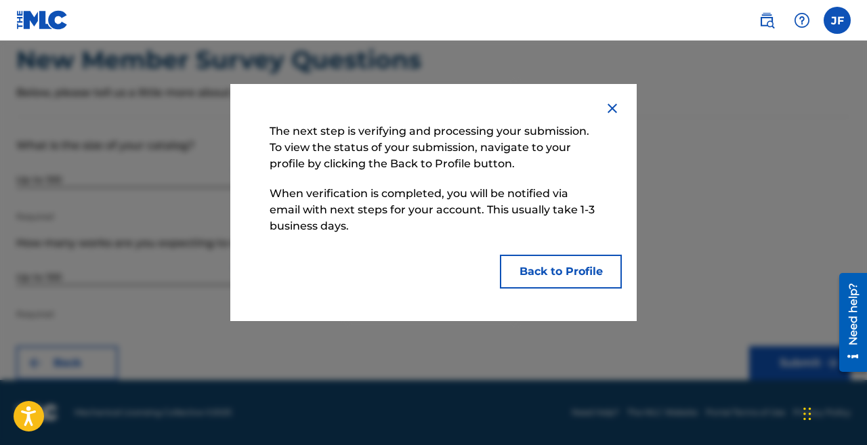
click at [550, 269] on button "Back to Profile" at bounding box center [561, 272] width 122 height 34
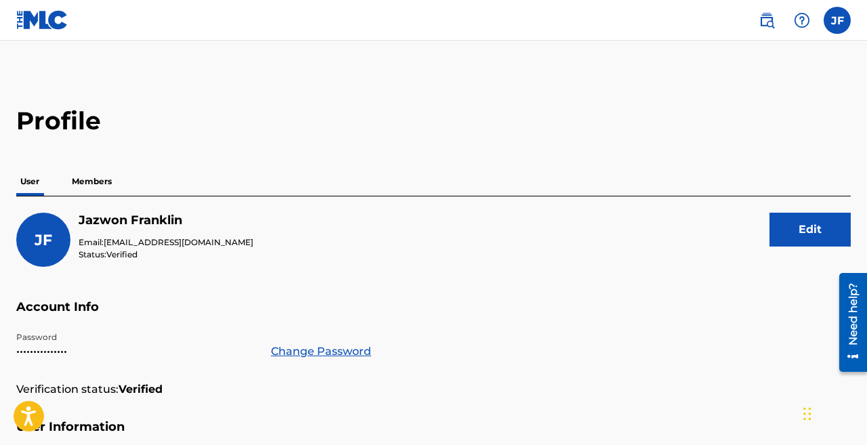
click at [85, 178] on p "Members" at bounding box center [92, 181] width 48 height 28
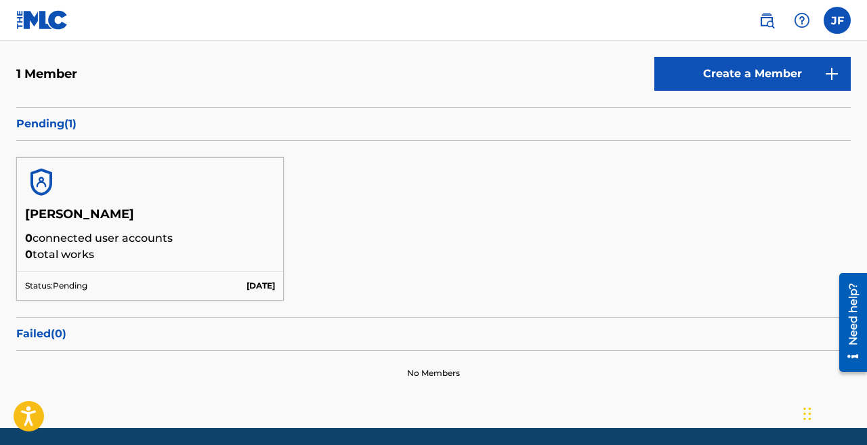
scroll to position [171, 0]
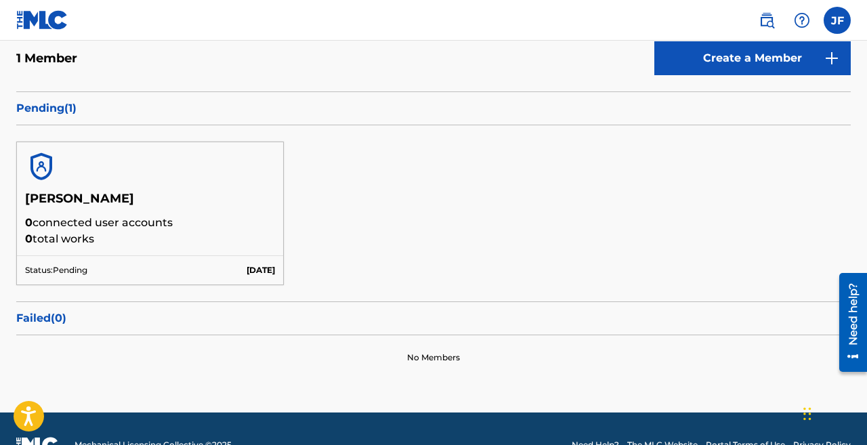
click at [71, 227] on p "0 connected user accounts" at bounding box center [150, 223] width 250 height 16
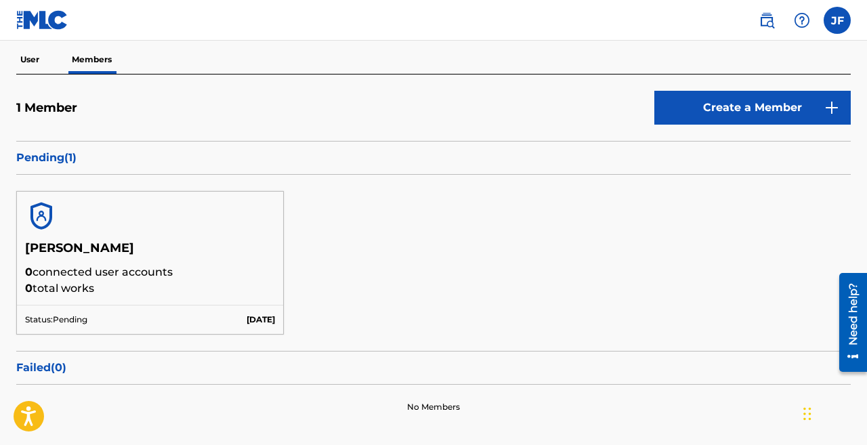
scroll to position [56, 0]
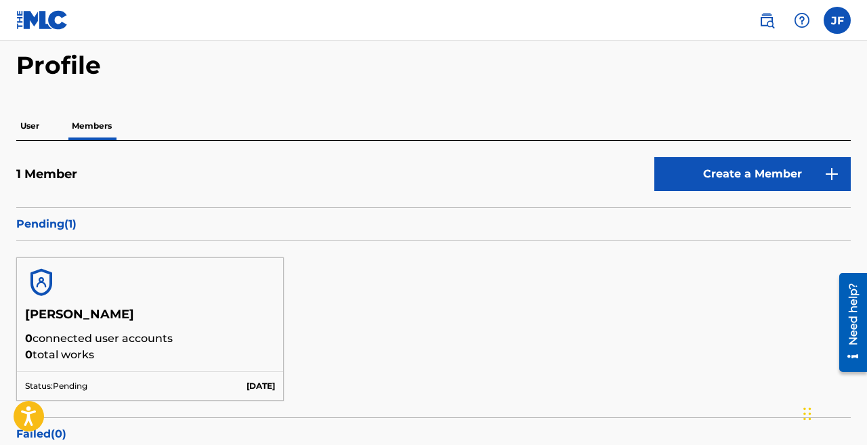
click at [814, 174] on link "Create a Member" at bounding box center [752, 174] width 196 height 34
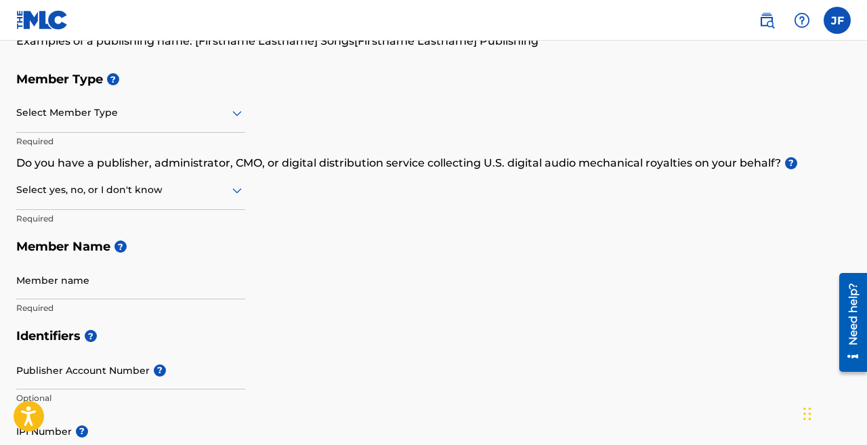
scroll to position [120, 0]
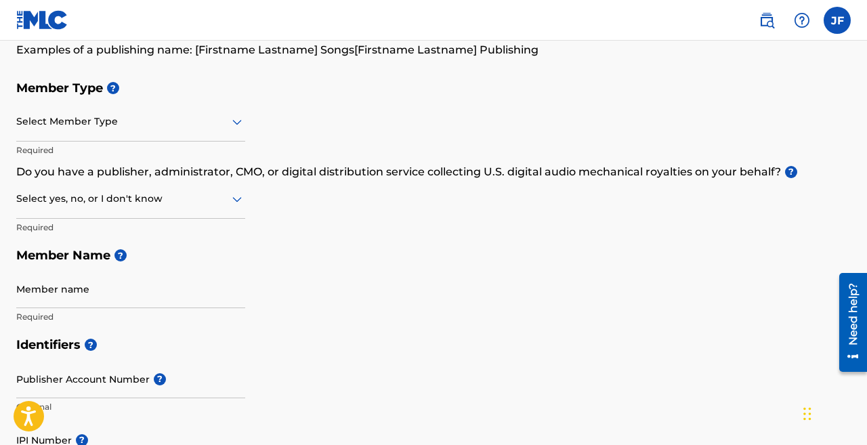
click at [240, 108] on div "Select Member Type" at bounding box center [130, 122] width 229 height 39
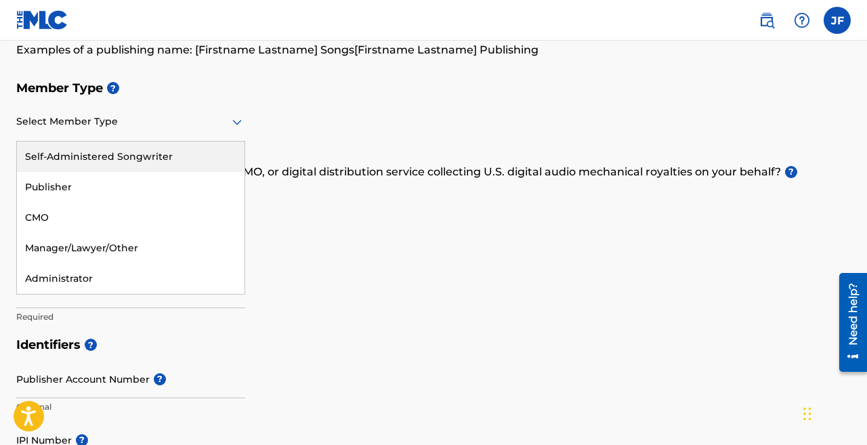
click at [187, 164] on div "Self-Administered Songwriter" at bounding box center [131, 157] width 228 height 30
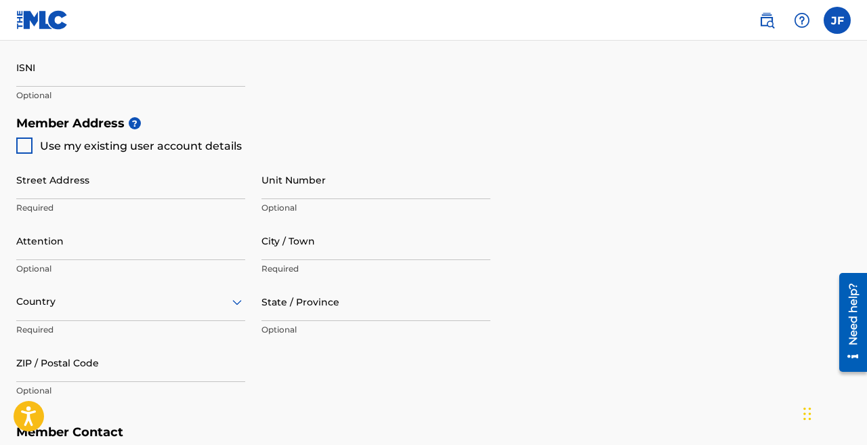
scroll to position [0, 0]
